Goal: Task Accomplishment & Management: Use online tool/utility

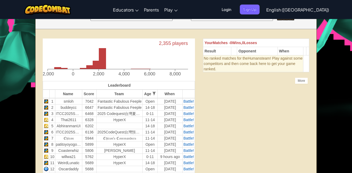
scroll to position [123, 0]
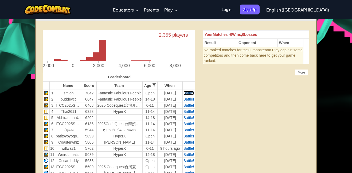
click at [188, 95] on span "Battle!" at bounding box center [188, 93] width 11 height 4
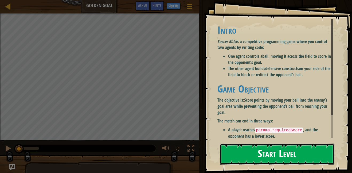
click at [320, 150] on button "Start Level" at bounding box center [277, 153] width 114 height 21
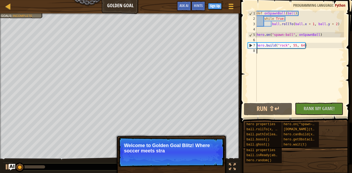
click at [320, 150] on div "hero properties ball.rollTo(x, y) ball.pathIsClear(x, y) ball.boost() ball.ghos…" at bounding box center [296, 142] width 103 height 42
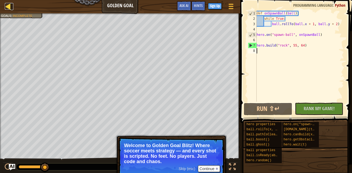
click at [9, 3] on div at bounding box center [8, 6] width 7 height 7
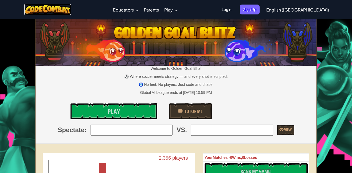
click at [66, 11] on img at bounding box center [47, 9] width 47 height 11
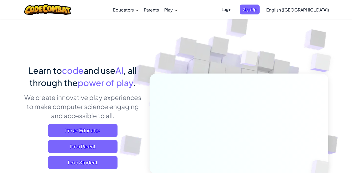
click at [234, 10] on span "Login" at bounding box center [226, 10] width 16 height 10
